Goal: Check status

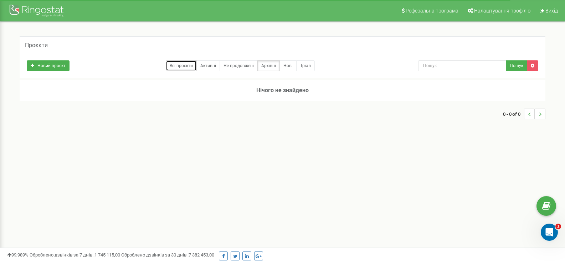
click at [179, 67] on link "Всі проєкти" at bounding box center [181, 65] width 31 height 11
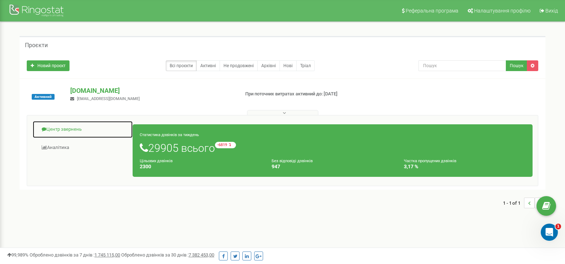
click at [69, 128] on link "Центр звернень" at bounding box center [82, 129] width 101 height 17
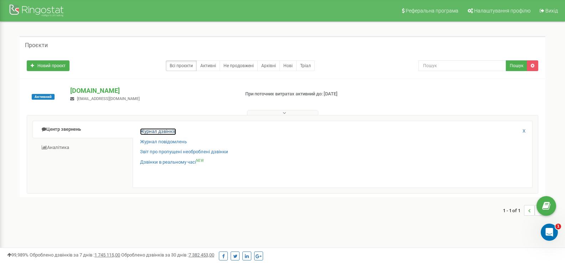
click at [159, 131] on link "Журнал дзвінків" at bounding box center [158, 131] width 36 height 7
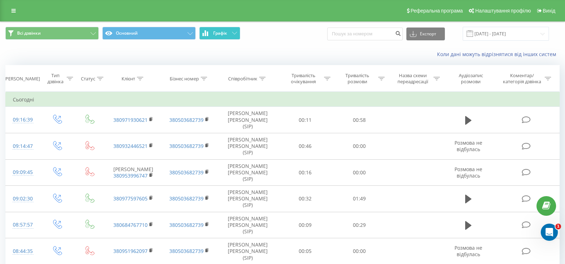
click at [221, 31] on span "Графік" at bounding box center [220, 33] width 14 height 5
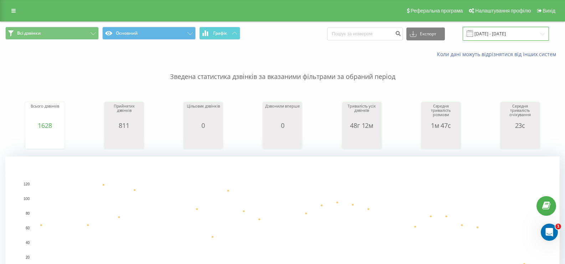
click at [487, 35] on input "22.08.2025 - 22.09.2025" at bounding box center [506, 34] width 86 height 14
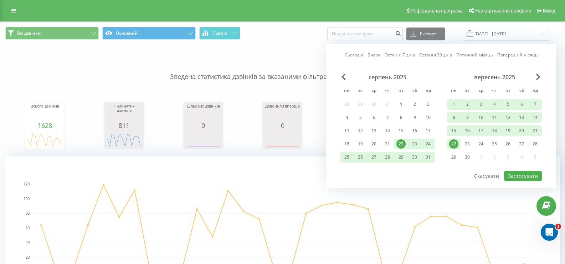
click at [454, 146] on div "22" at bounding box center [453, 143] width 9 height 9
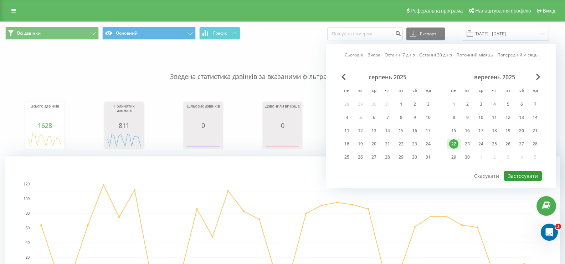
click at [518, 174] on button "Застосувати" at bounding box center [523, 175] width 38 height 10
type input "22.09.2025 - 22.09.2025"
